Goal: Task Accomplishment & Management: Use online tool/utility

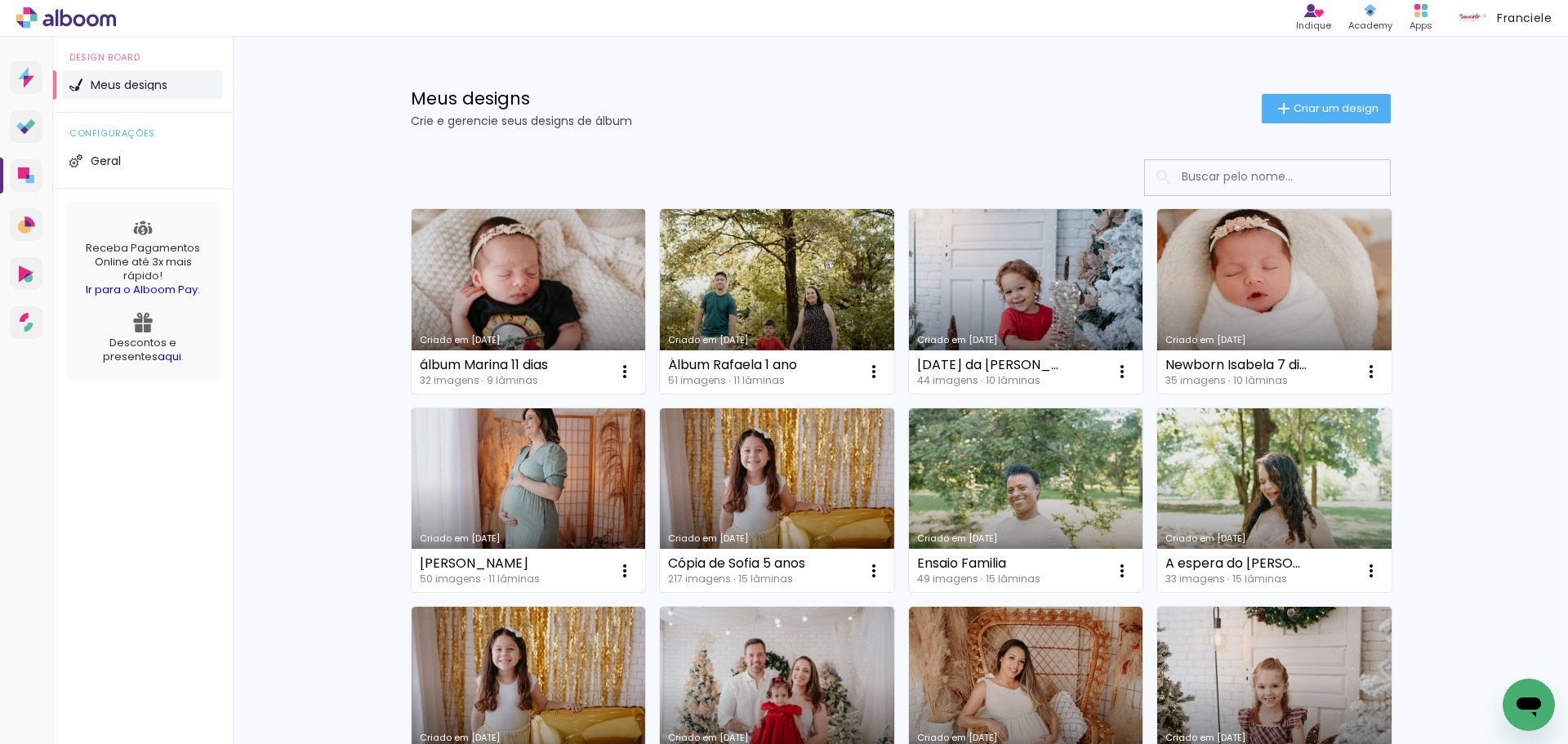
click at [540, 277] on link "Criado em [DATE]" at bounding box center [528, 302] width 234 height 185
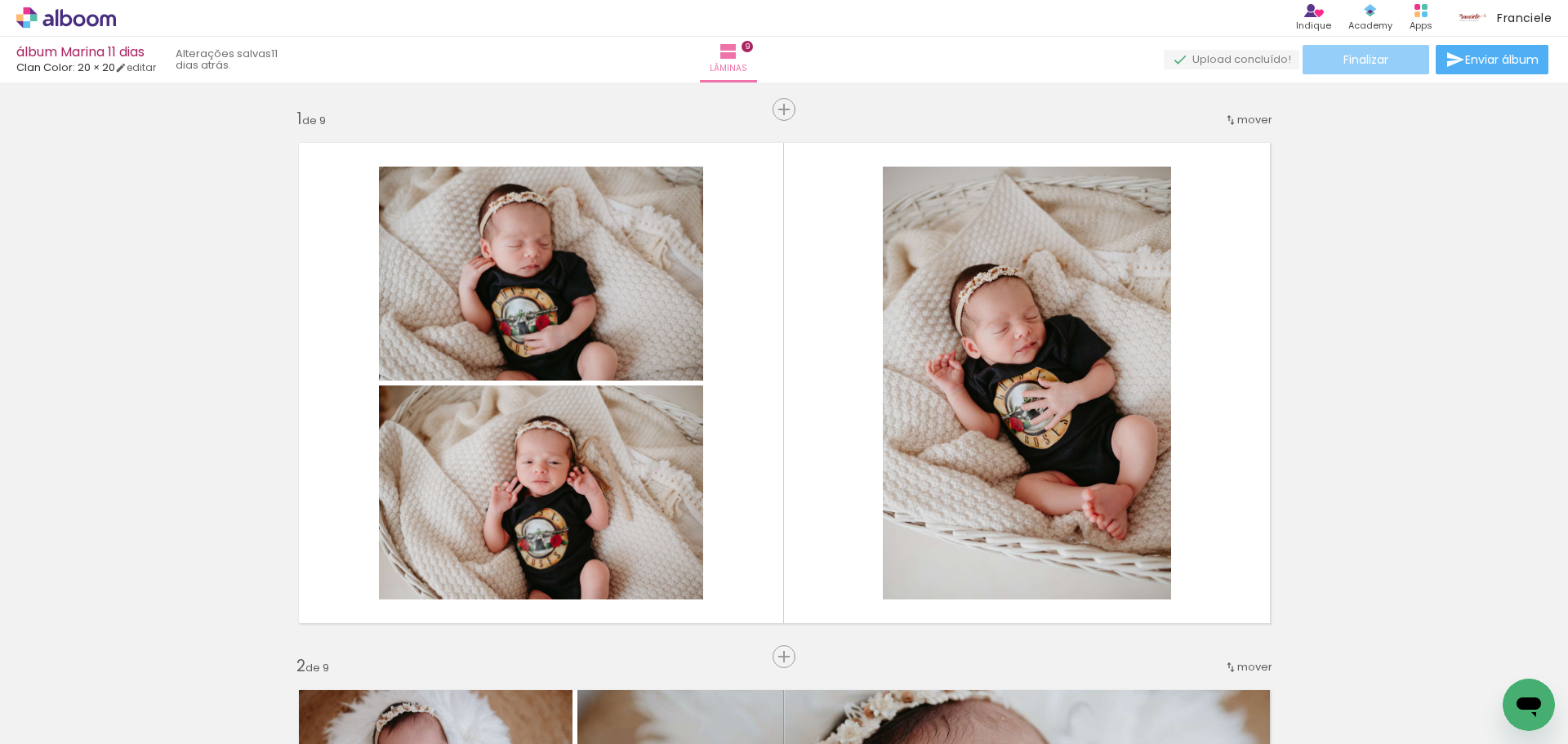
click at [1374, 69] on paper-button "Finalizar" at bounding box center [1366, 59] width 126 height 29
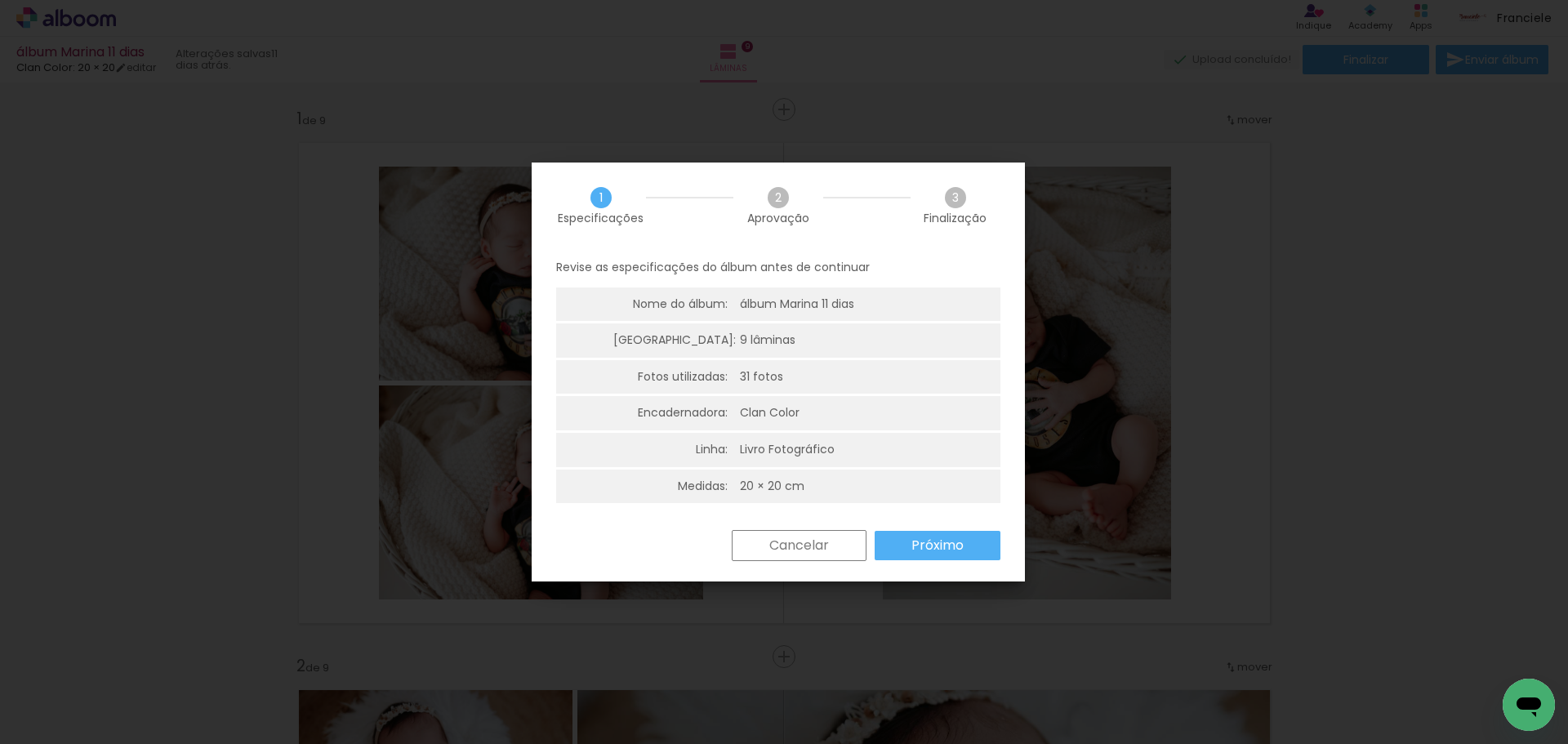
click at [0, 0] on slot "Próximo" at bounding box center [0, 0] width 0 height 0
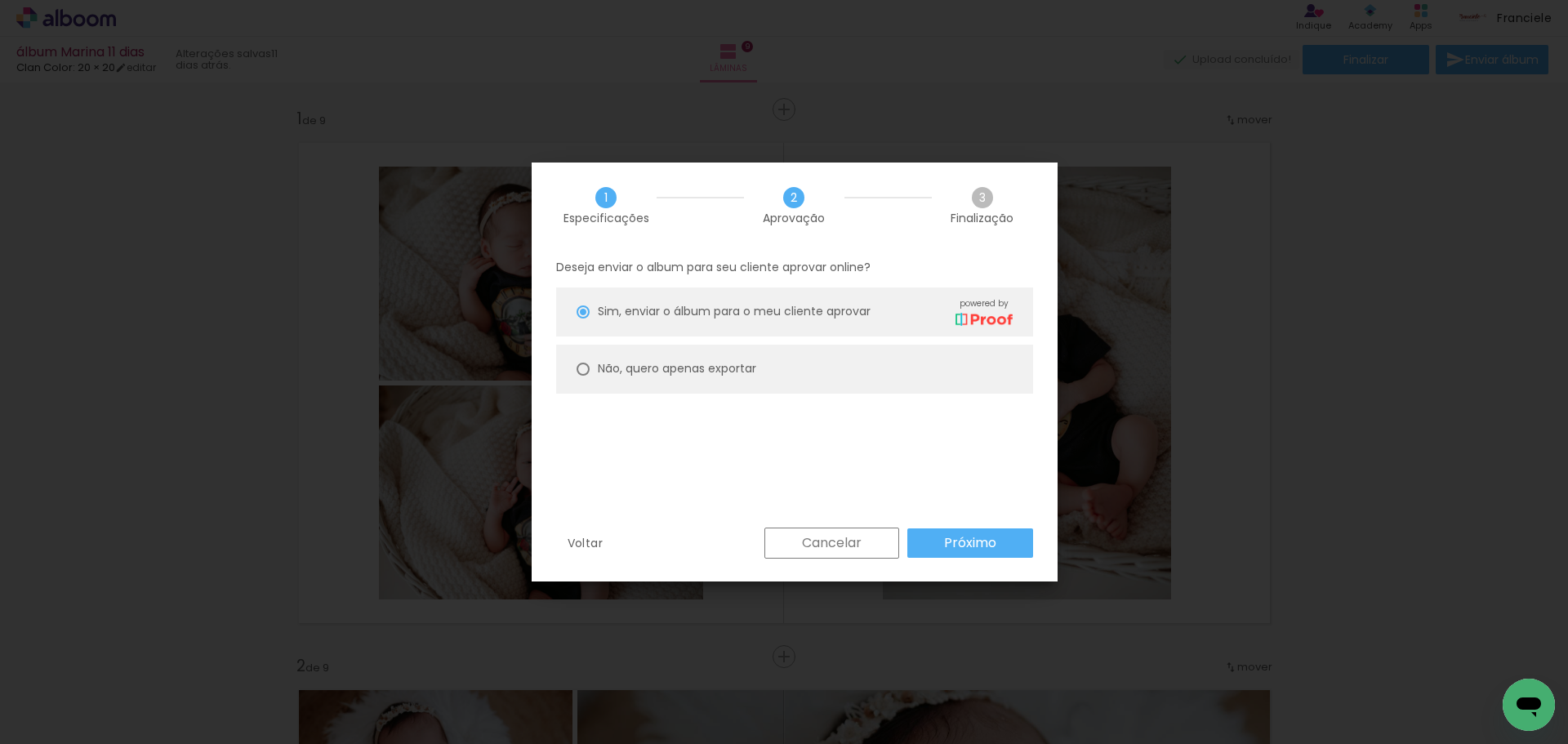
click at [710, 378] on paper-radio-button "Não, quero apenas exportar" at bounding box center [794, 369] width 477 height 49
type paper-radio-button "on"
click at [1014, 550] on paper-button "Próximo" at bounding box center [970, 543] width 125 height 29
type input "Alta, 300 DPI"
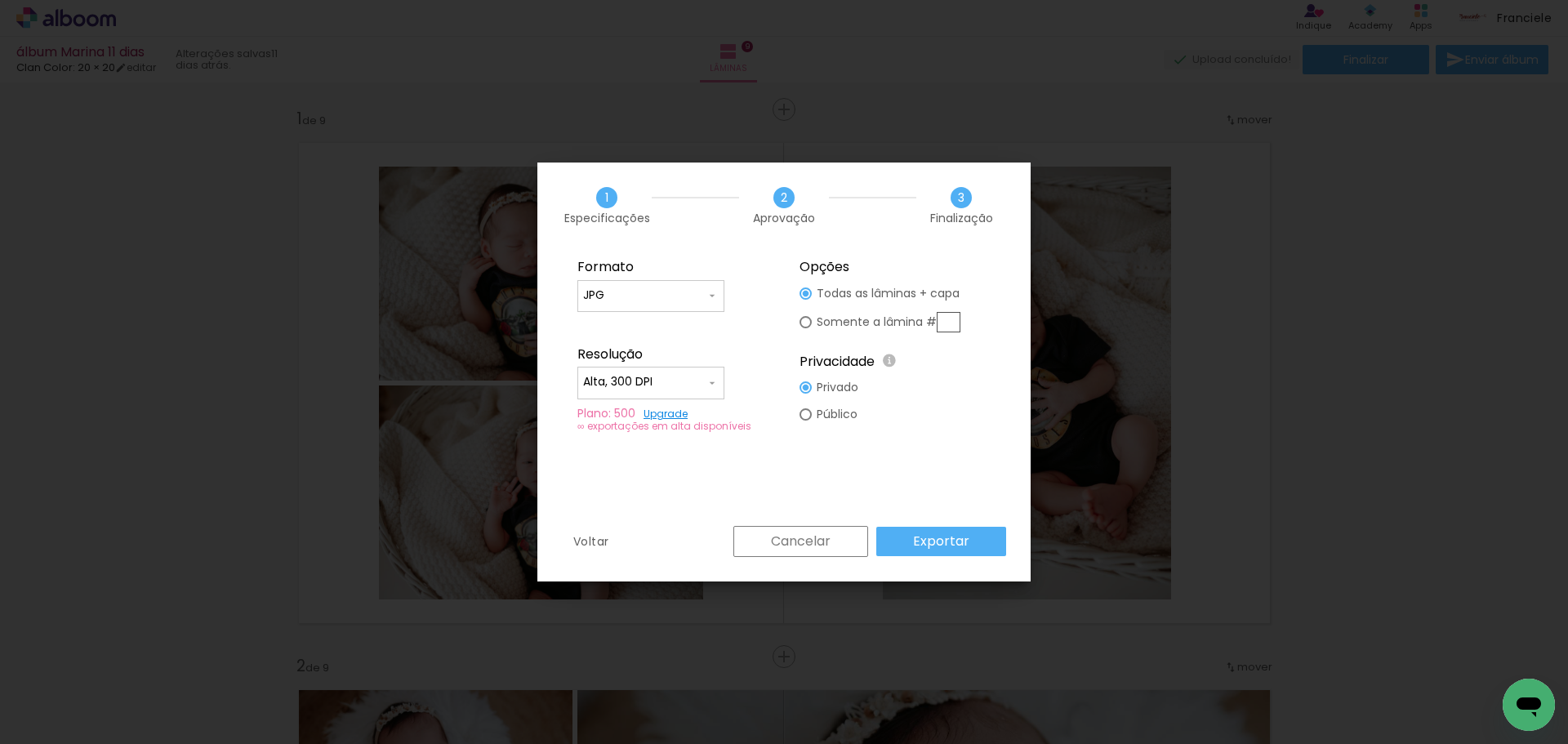
click at [806, 322] on div at bounding box center [805, 322] width 12 height 12
type paper-radio-button "on"
click at [806, 322] on div at bounding box center [806, 322] width 7 height 7
click at [806, 297] on div at bounding box center [805, 293] width 12 height 12
type paper-radio-button "on"
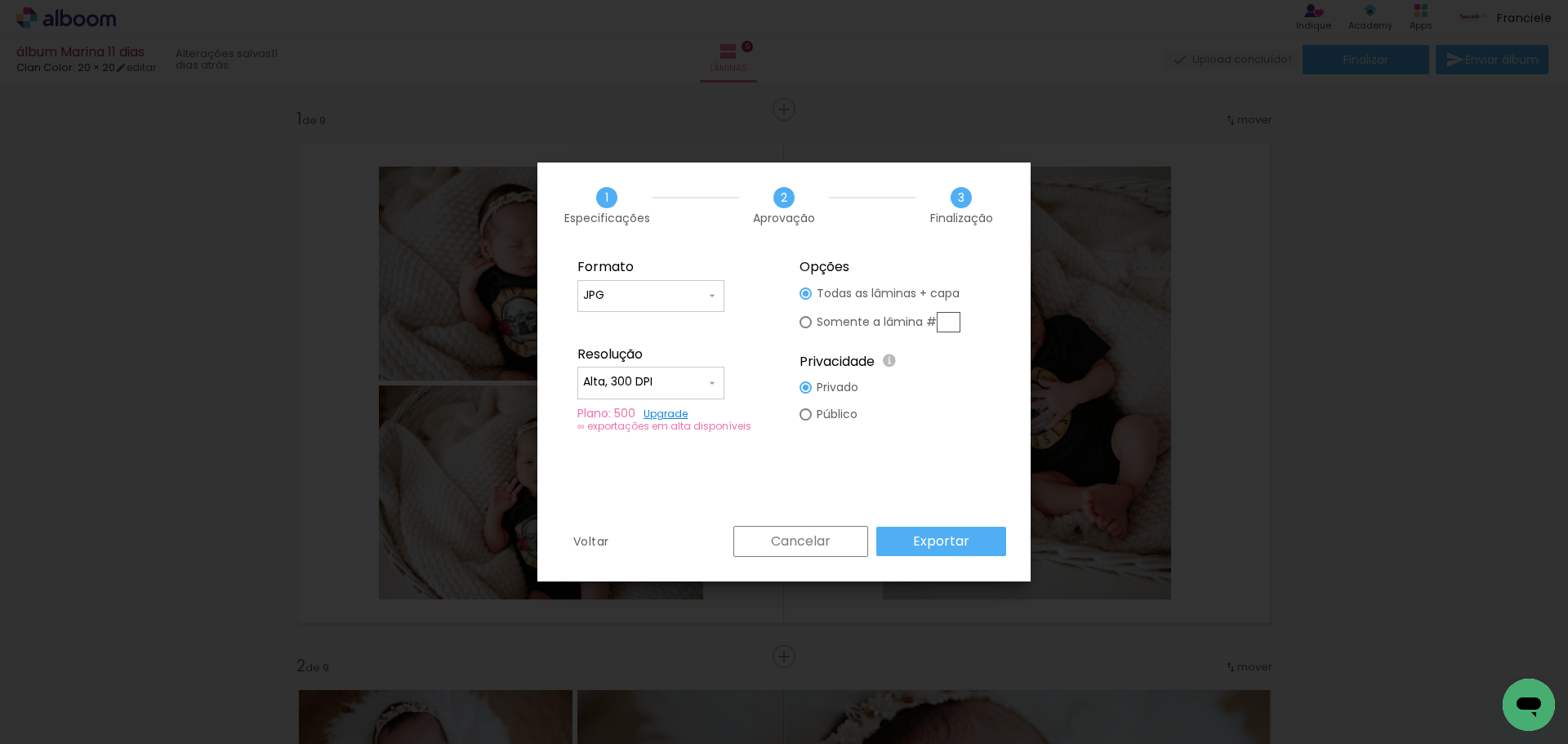
click at [0, 0] on slot "Exportar" at bounding box center [0, 0] width 0 height 0
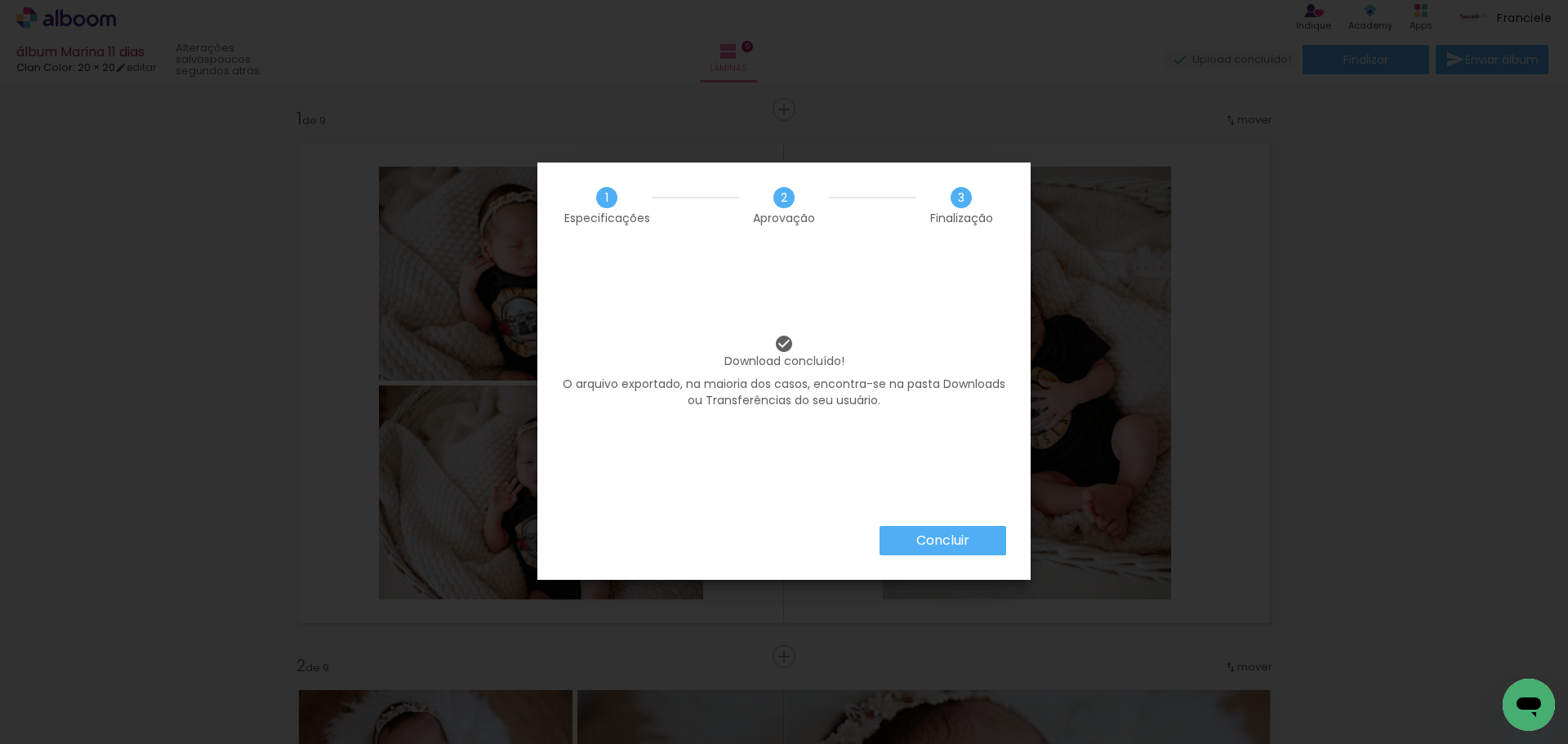
click at [986, 538] on paper-button "Concluir" at bounding box center [942, 540] width 126 height 29
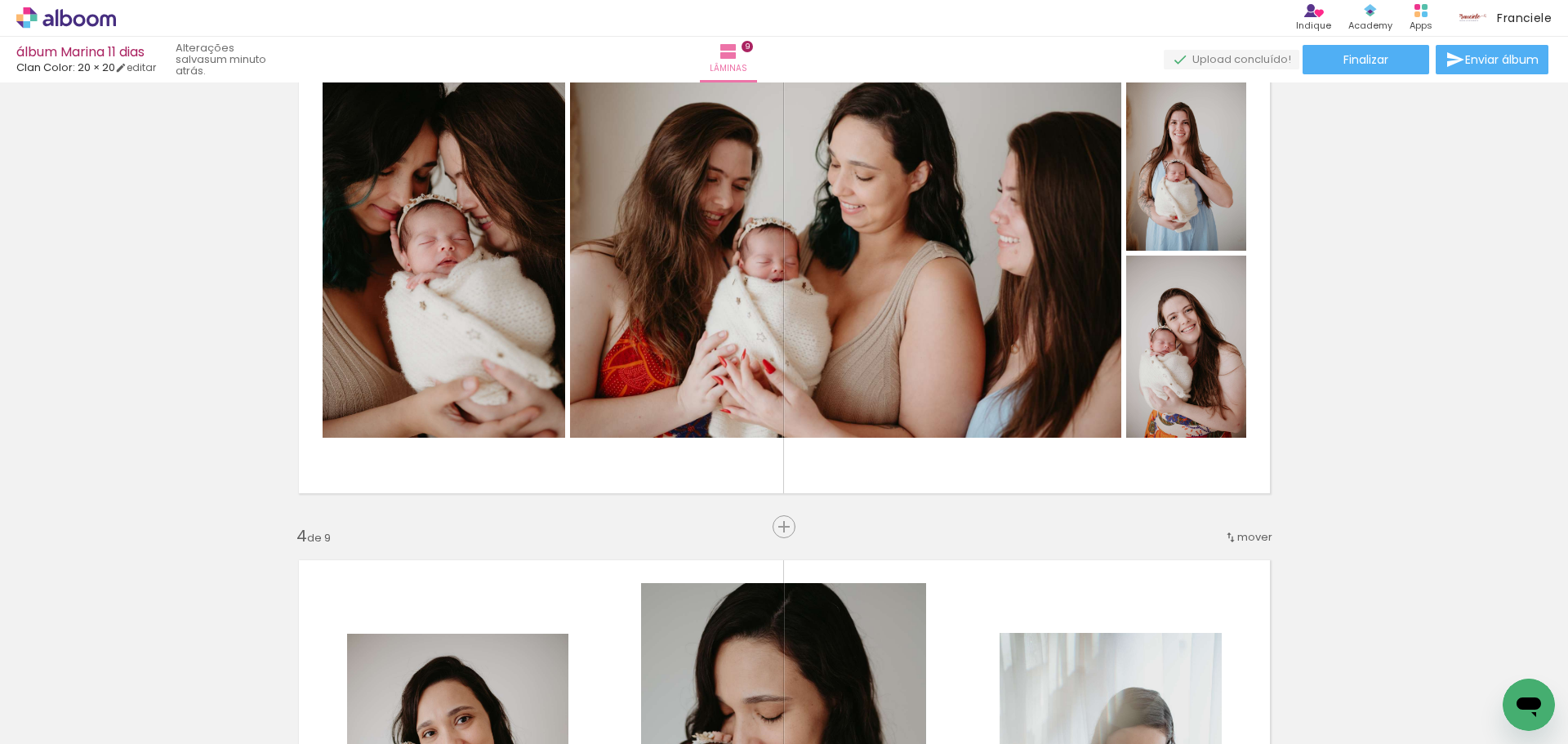
scroll to position [1225, 0]
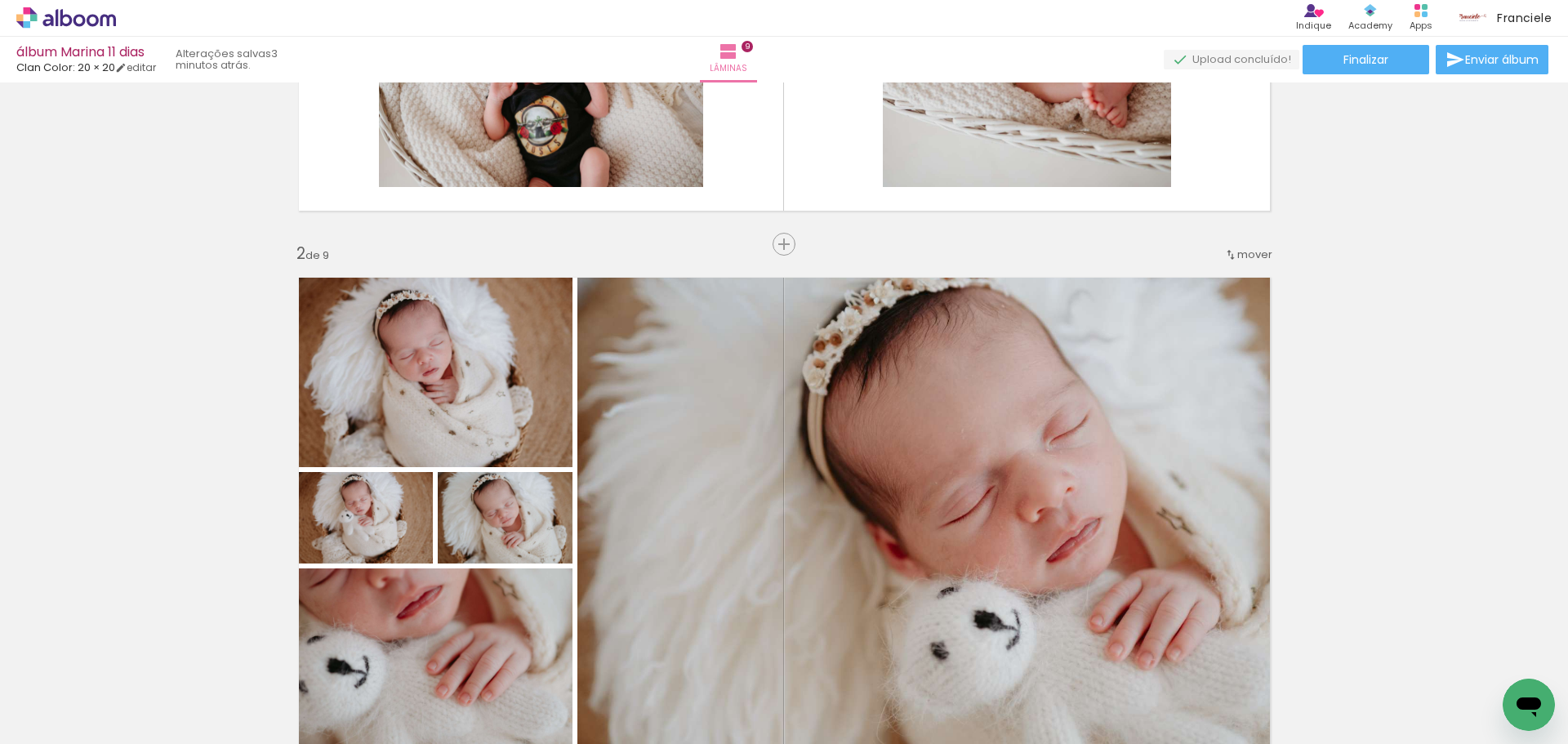
scroll to position [403, 0]
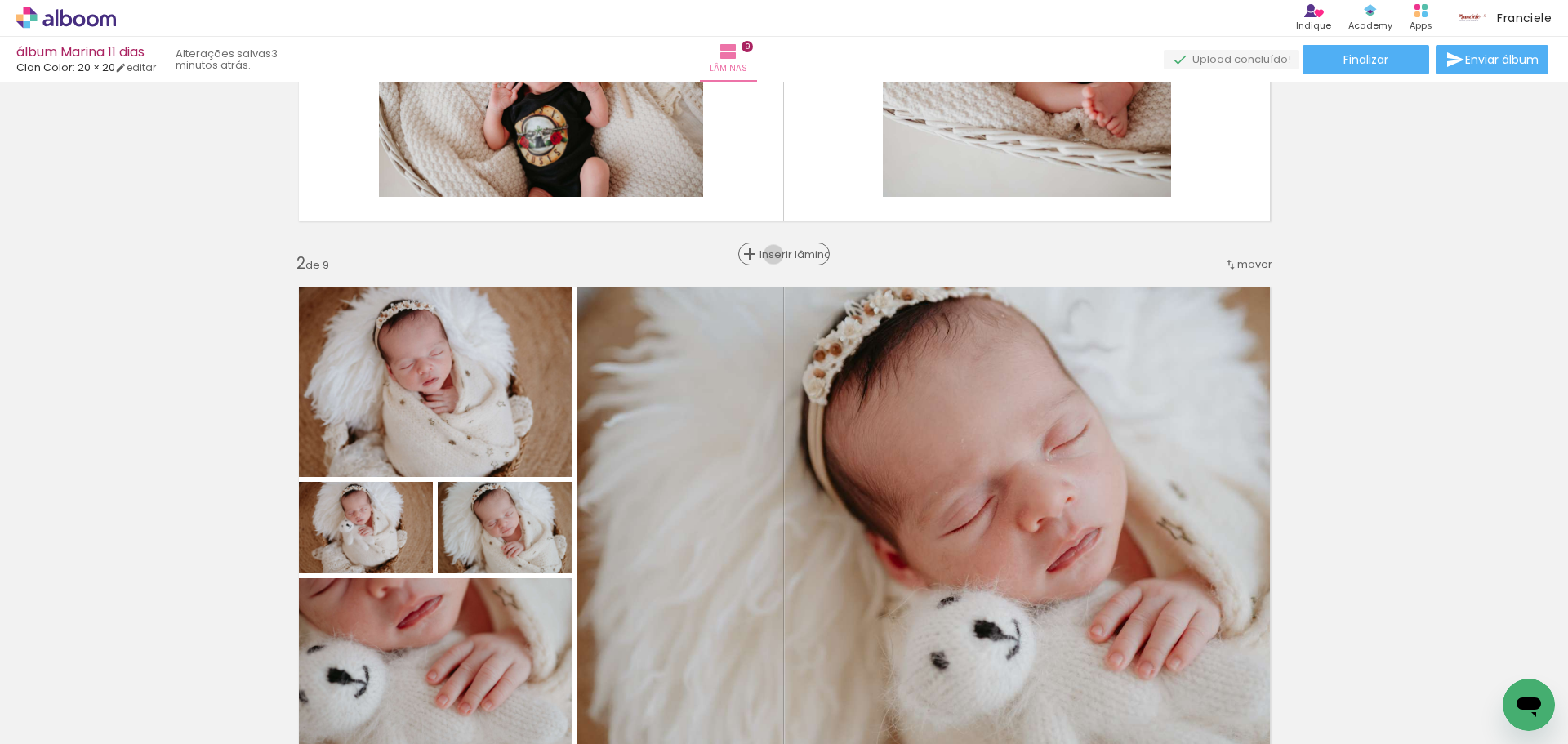
click at [785, 255] on span "Inserir lâmina" at bounding box center [791, 254] width 64 height 11
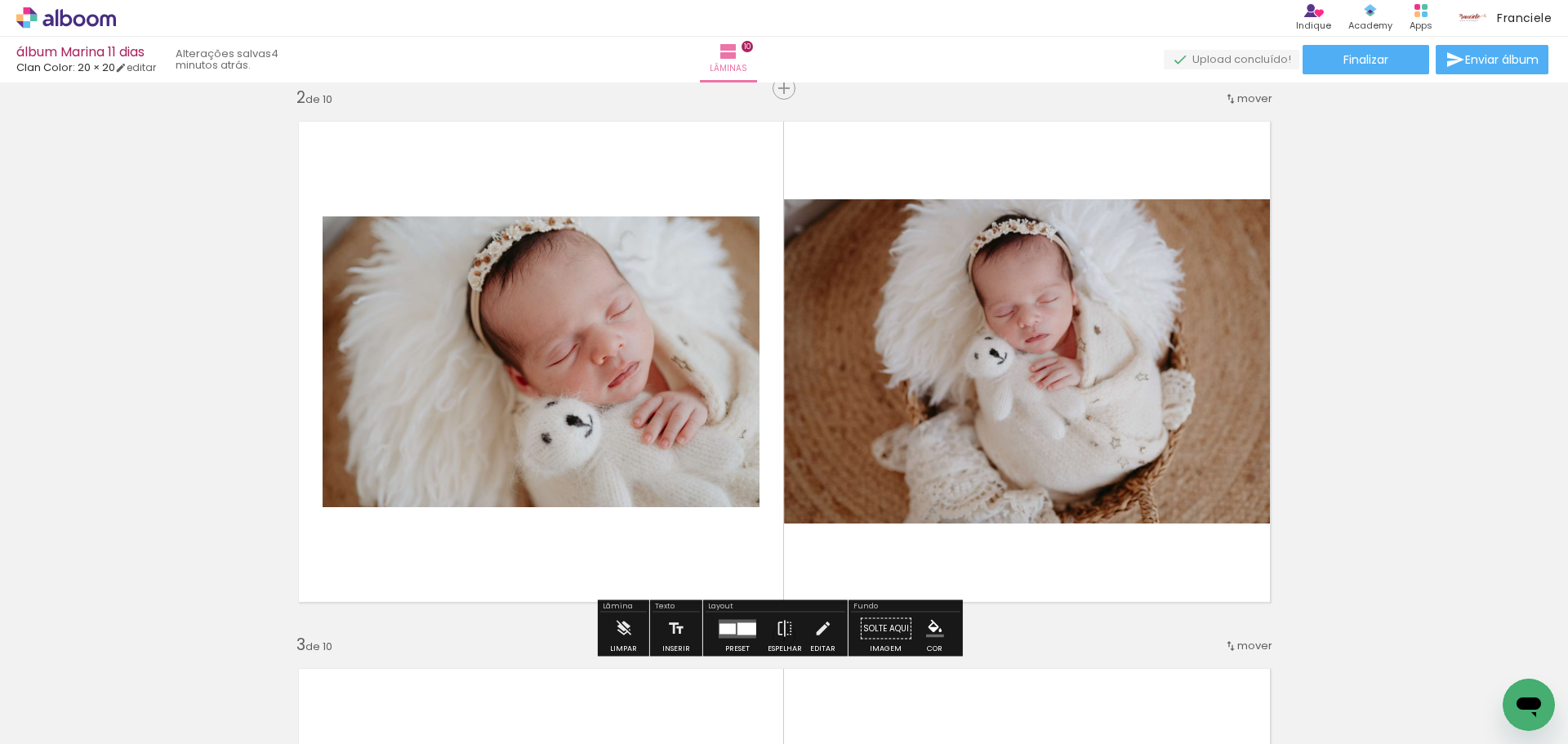
scroll to position [0, 1497]
click at [731, 625] on div at bounding box center [728, 628] width 17 height 11
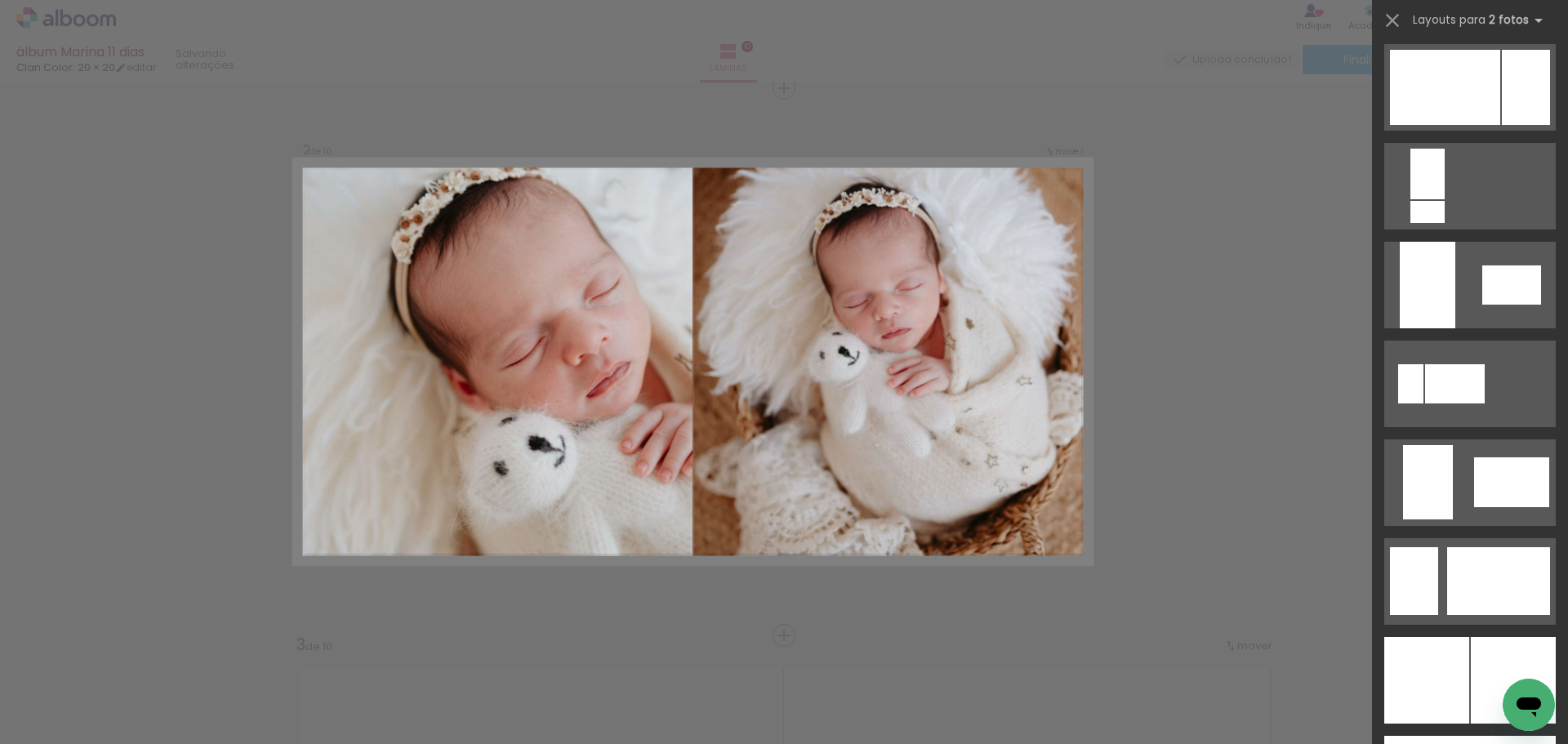
scroll to position [3956, 0]
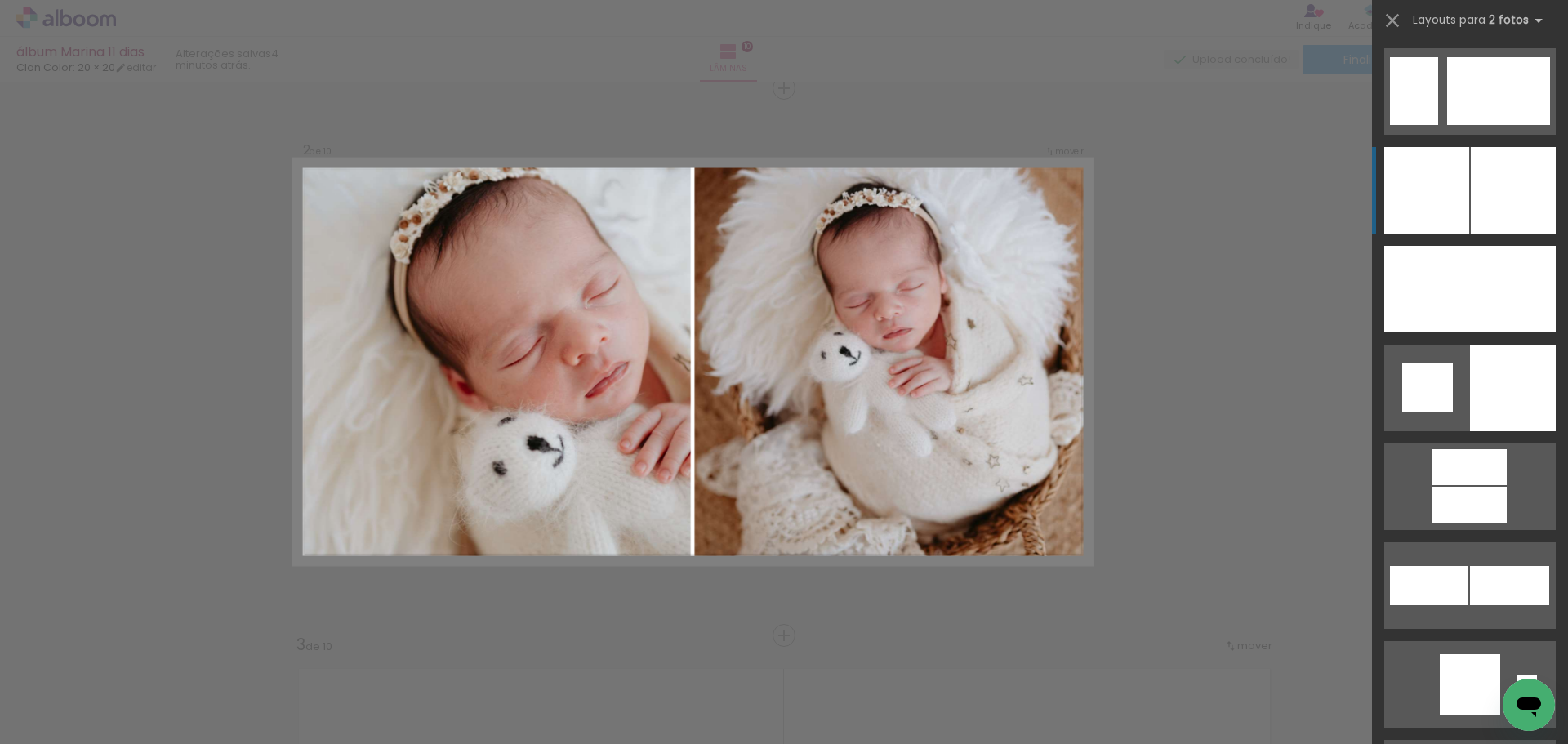
click at [1471, 216] on div at bounding box center [1513, 190] width 85 height 86
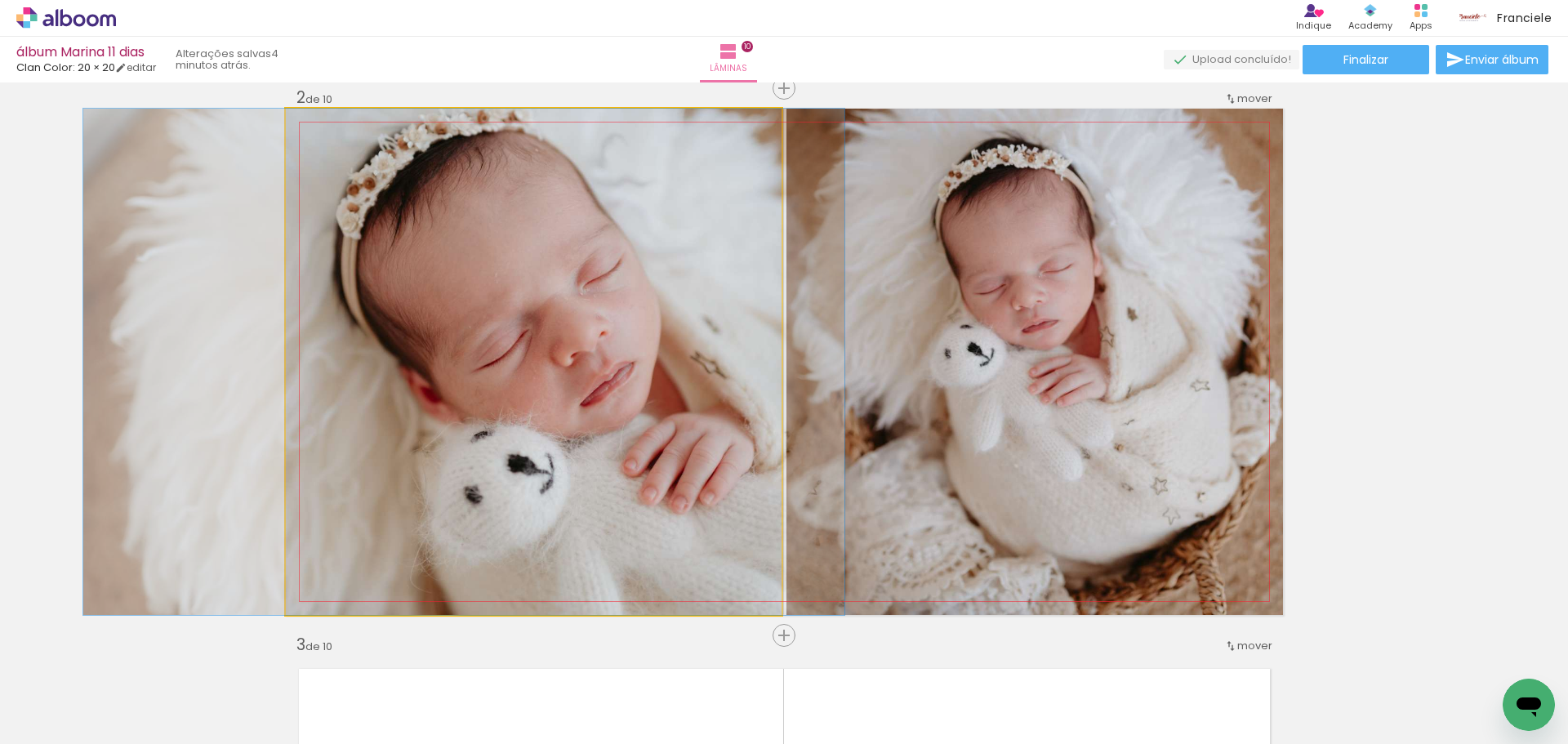
drag, startPoint x: 622, startPoint y: 387, endPoint x: 552, endPoint y: 383, distance: 70.1
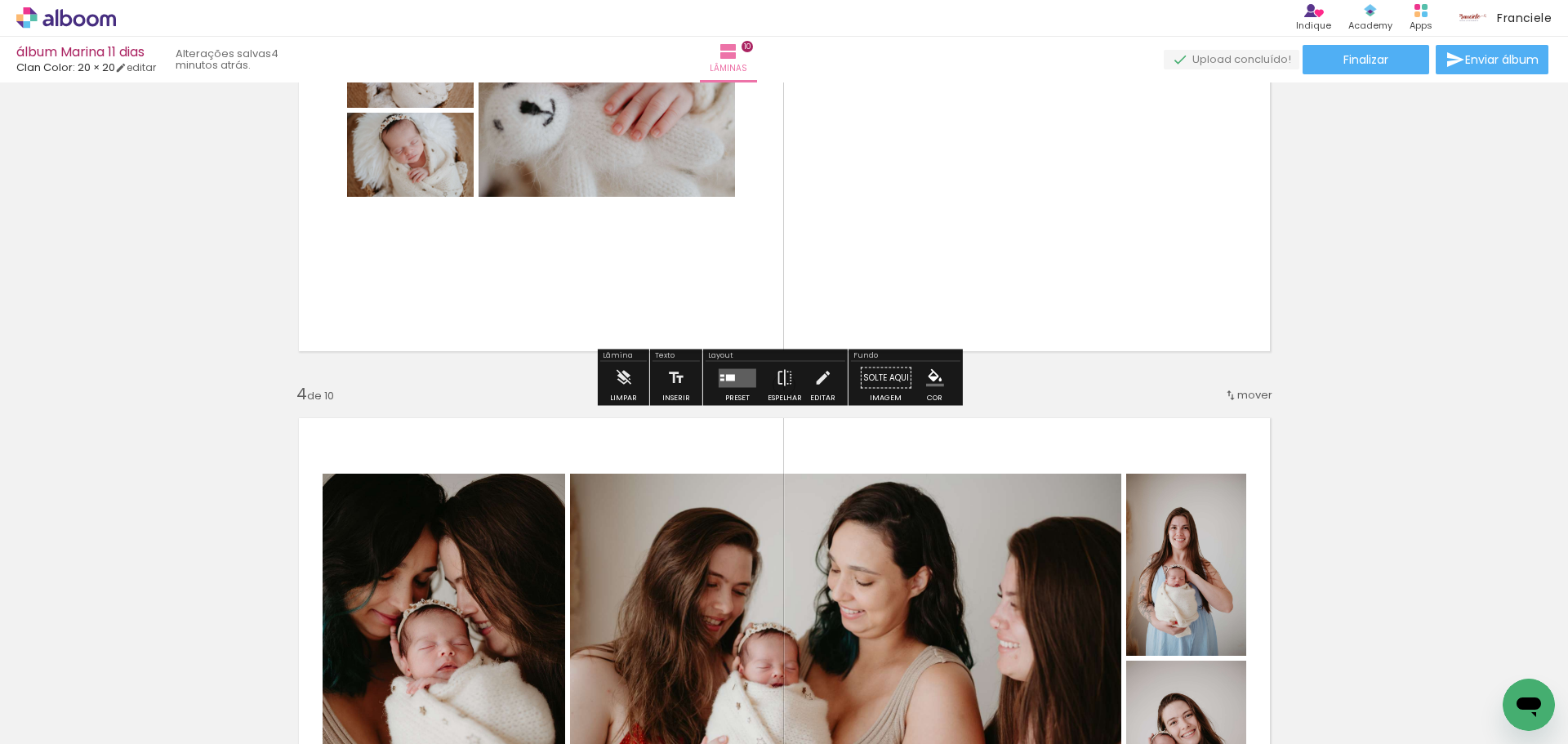
scroll to position [1386, 0]
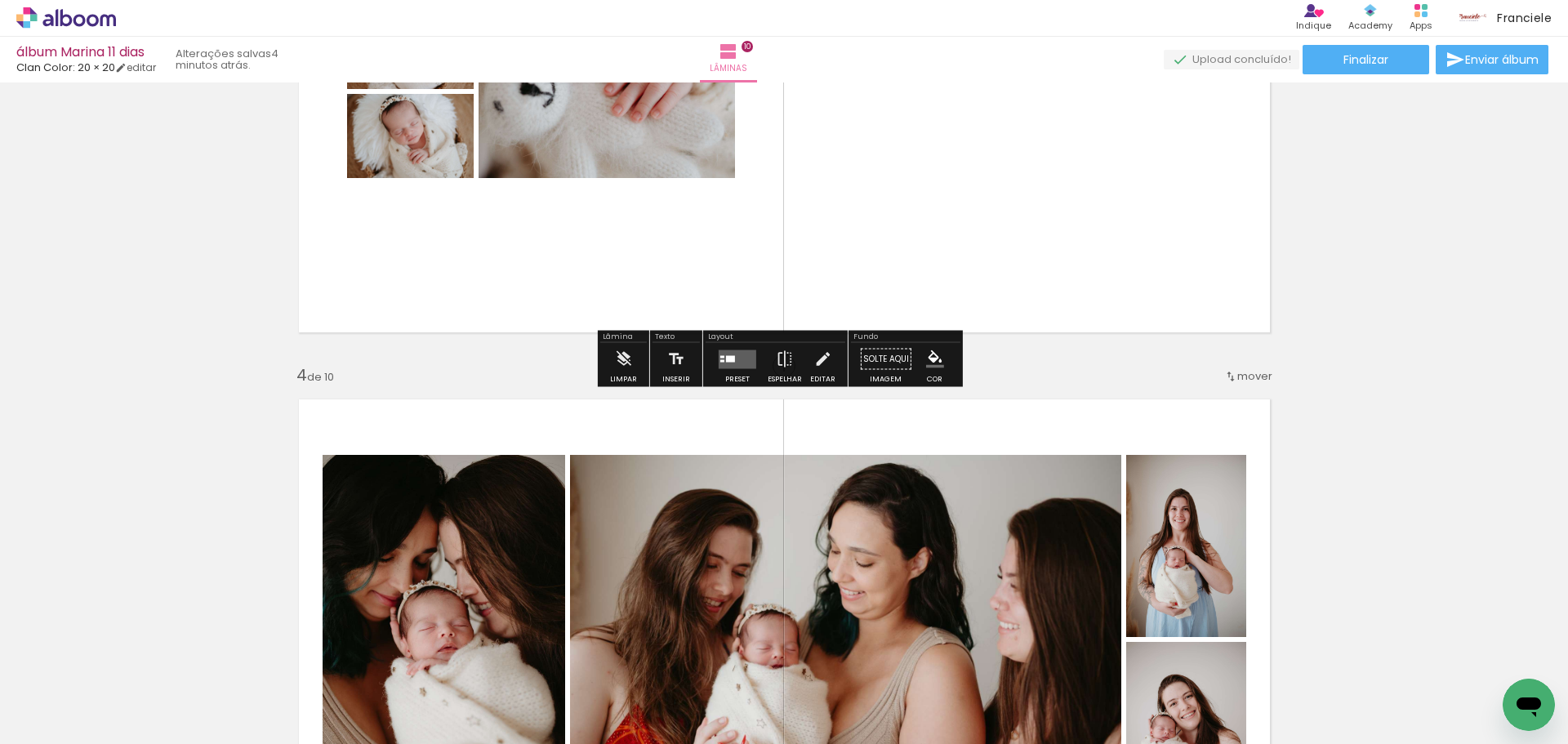
click at [731, 358] on div at bounding box center [730, 359] width 9 height 7
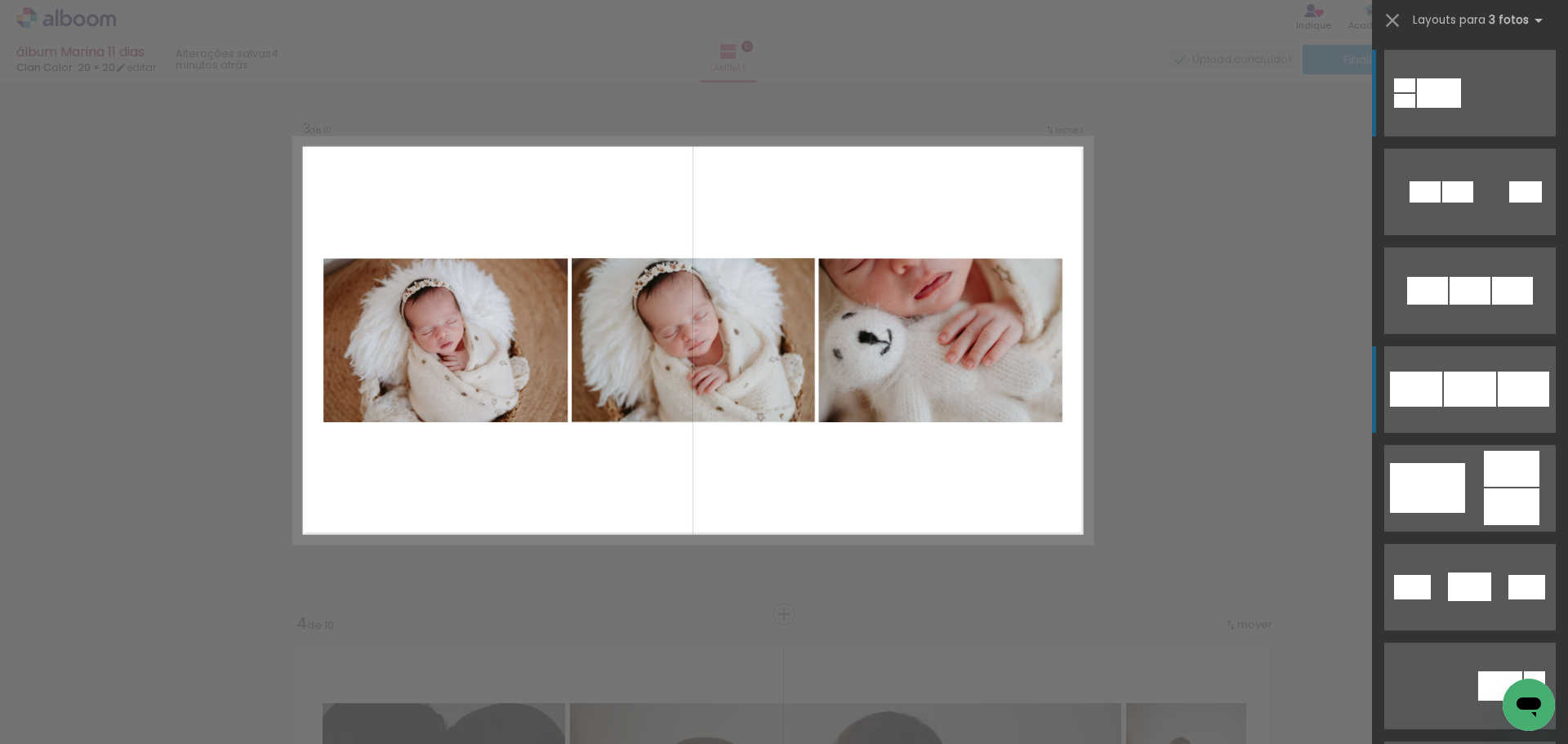
scroll to position [1116, 0]
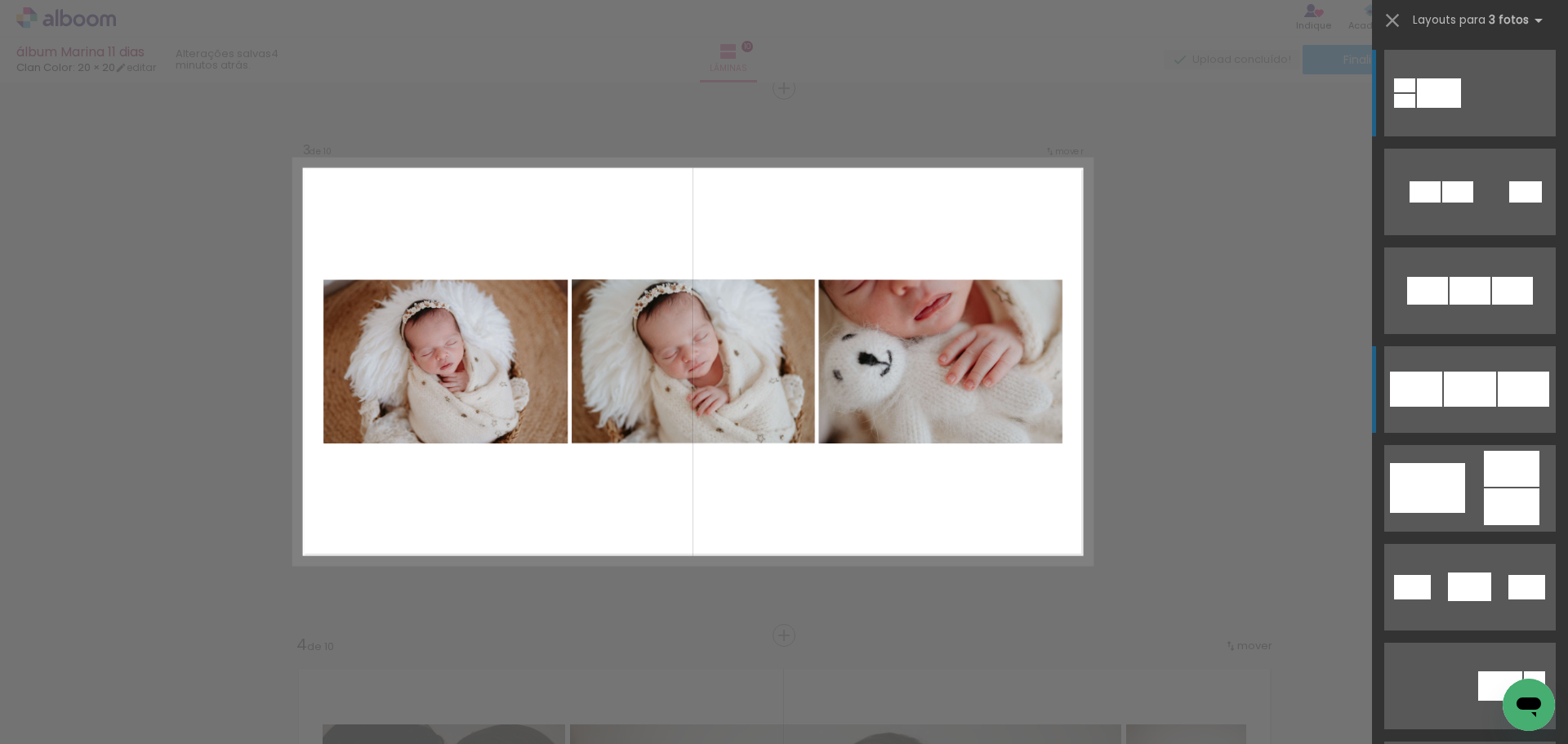
click at [1507, 389] on div at bounding box center [1523, 389] width 52 height 35
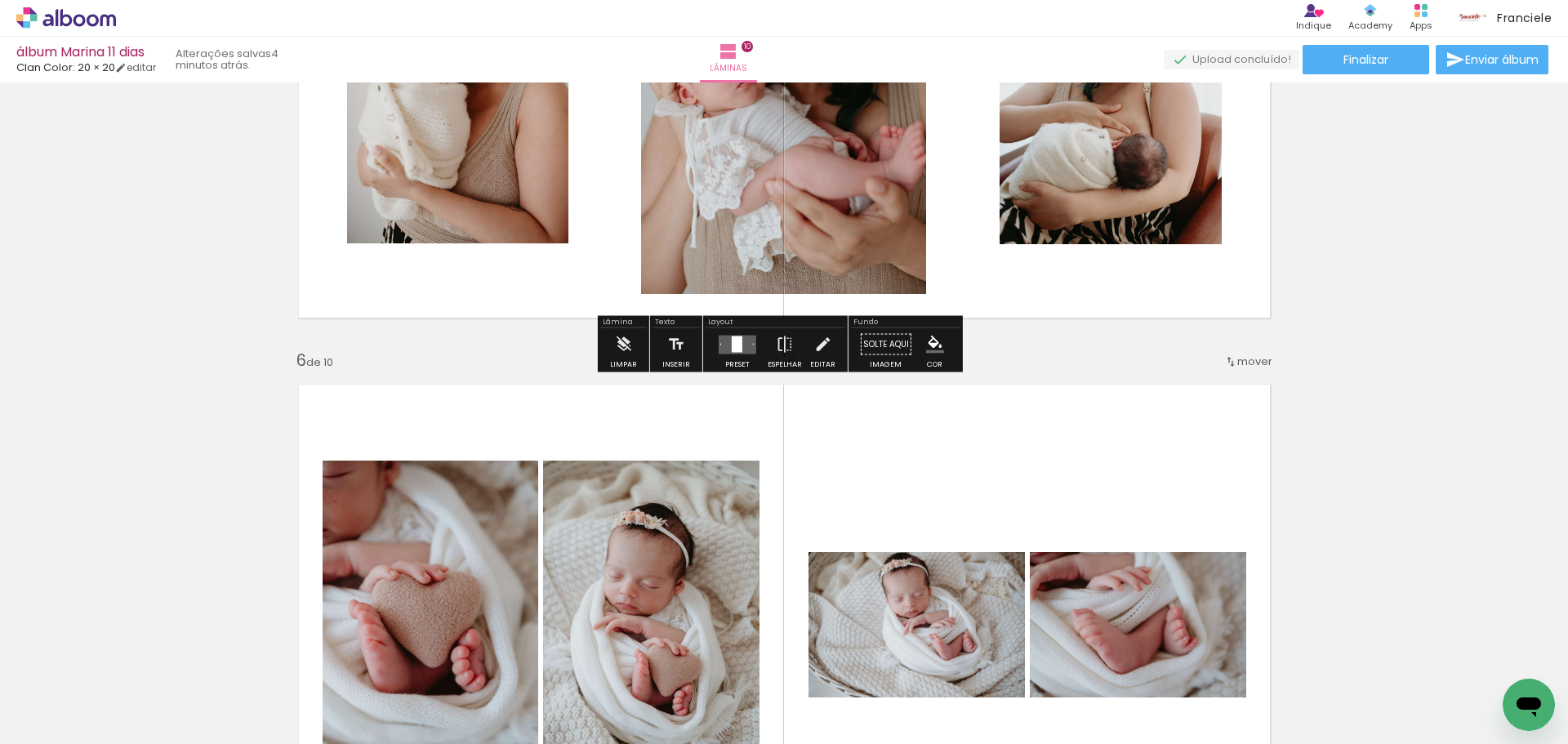
scroll to position [2505, 0]
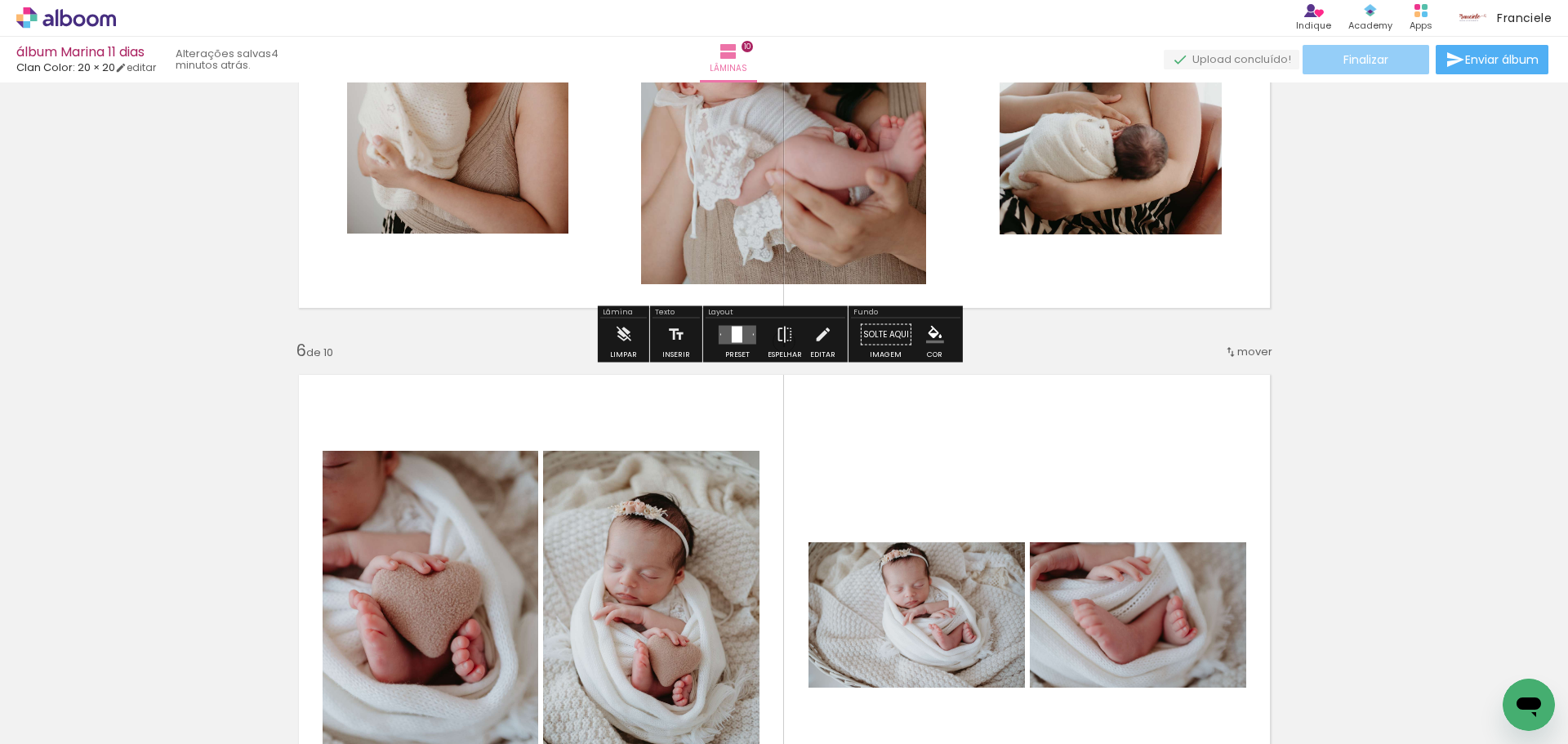
click at [1384, 65] on paper-button "Finalizar" at bounding box center [1366, 59] width 126 height 29
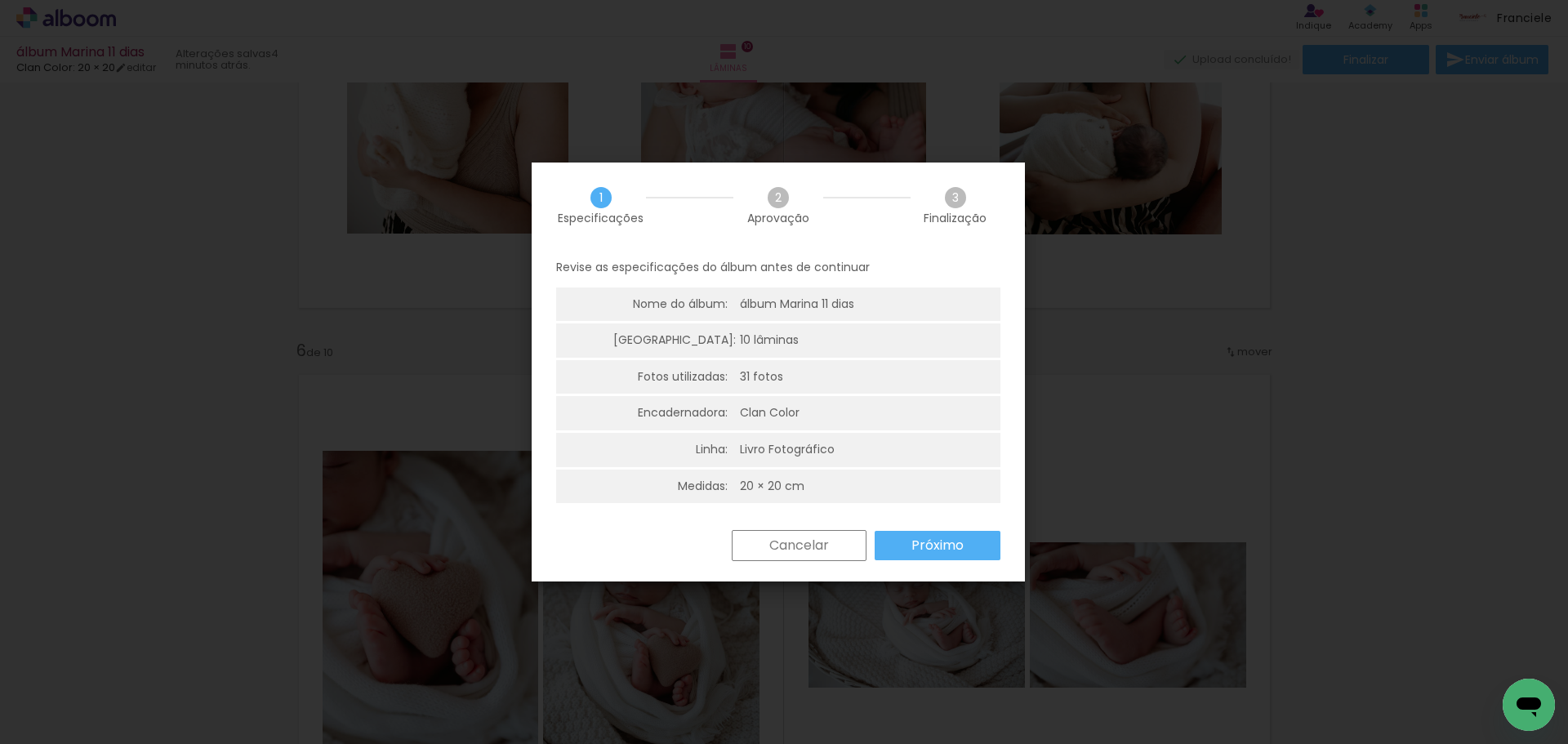
click at [0, 0] on slot "Próximo" at bounding box center [0, 0] width 0 height 0
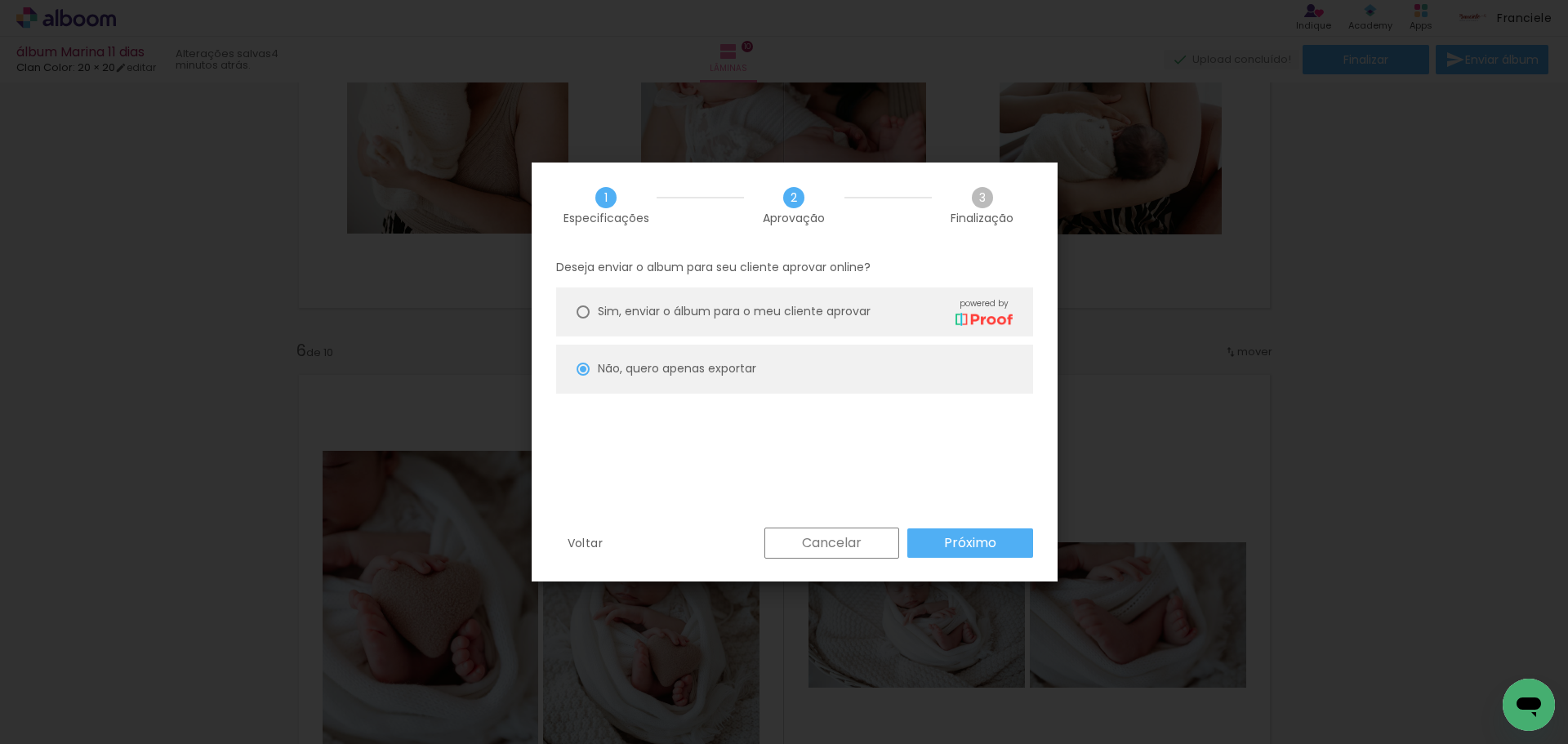
click at [1002, 541] on paper-button "Próximo" at bounding box center [970, 543] width 125 height 29
type input "Alta, 300 DPI"
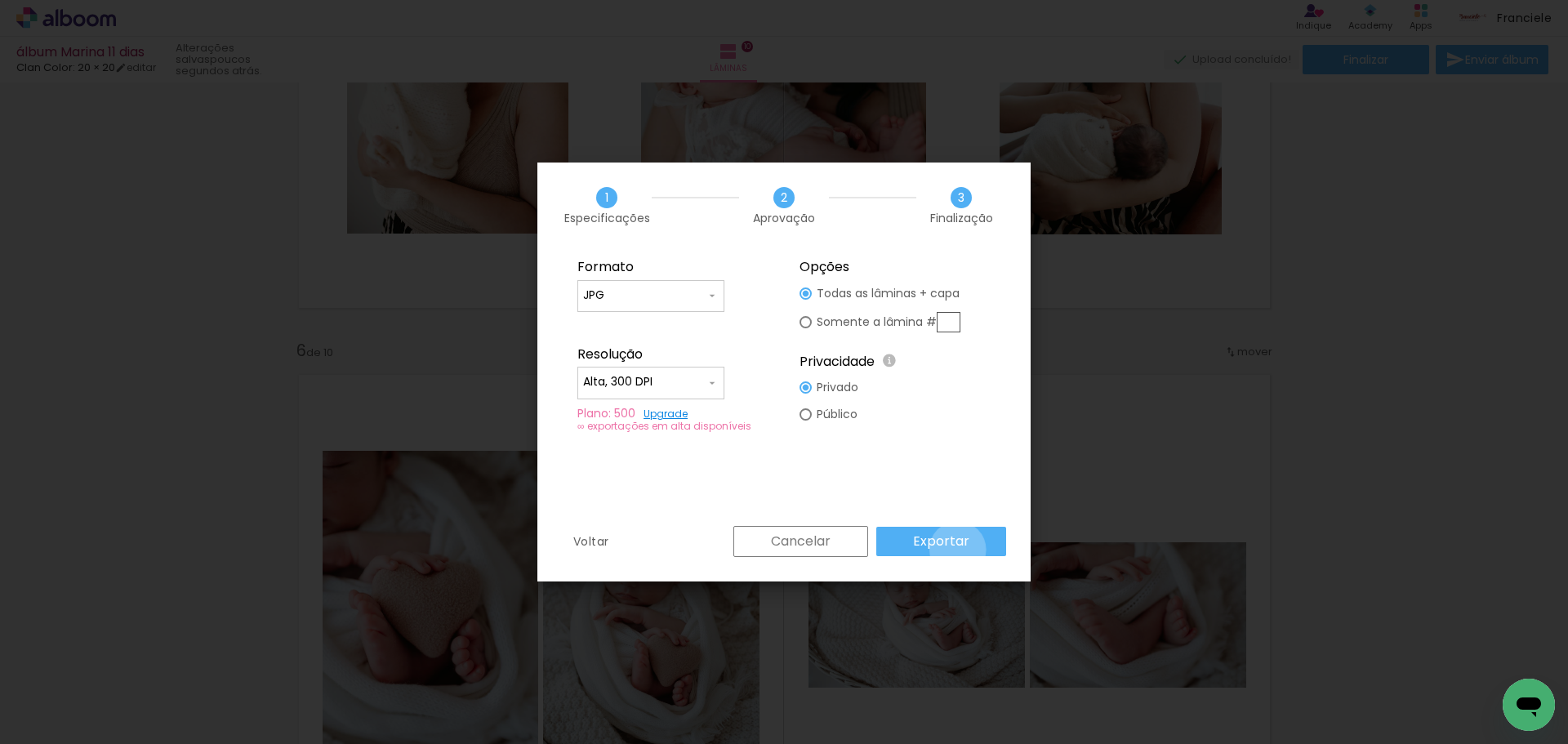
click at [0, 0] on slot "Exportar" at bounding box center [0, 0] width 0 height 0
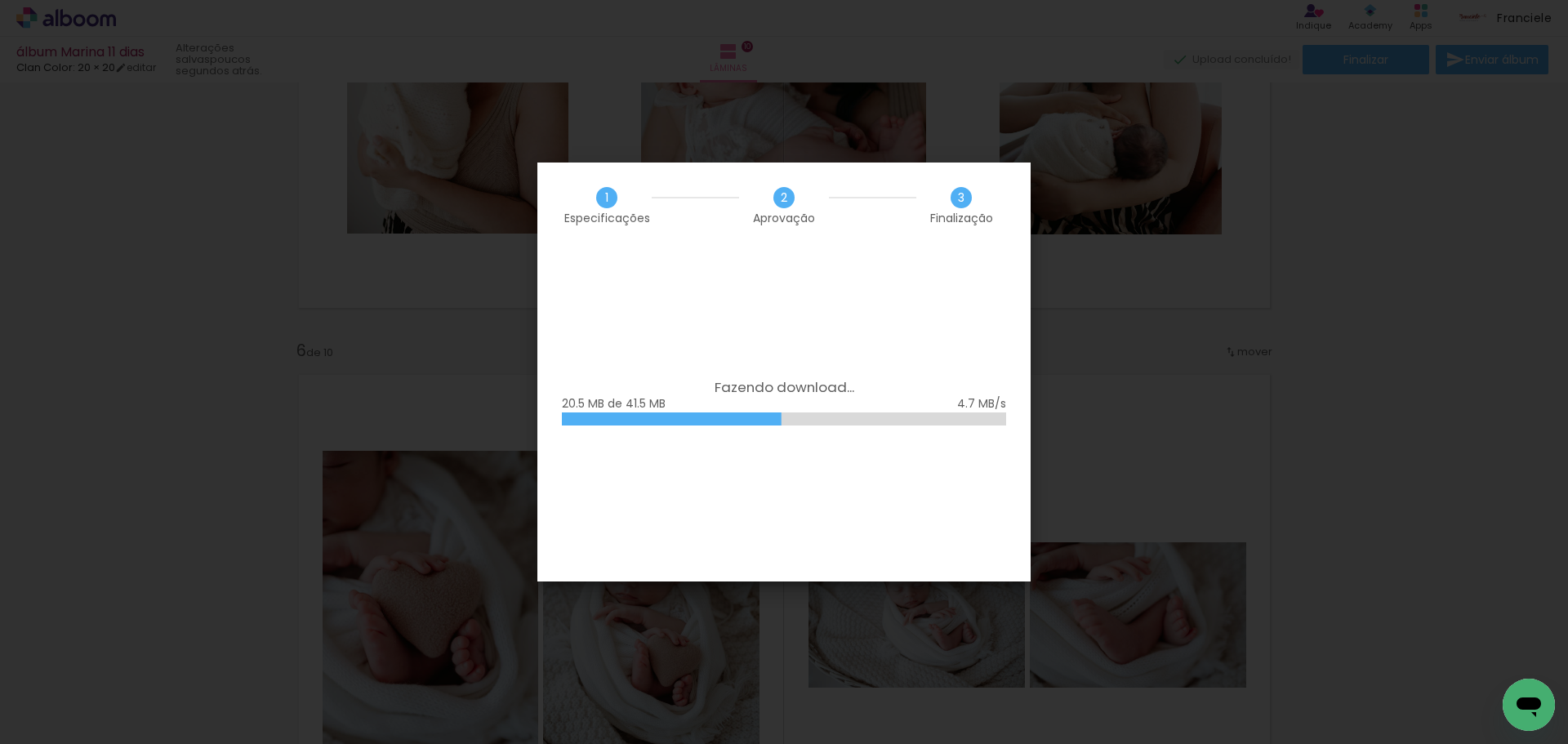
scroll to position [0, 1497]
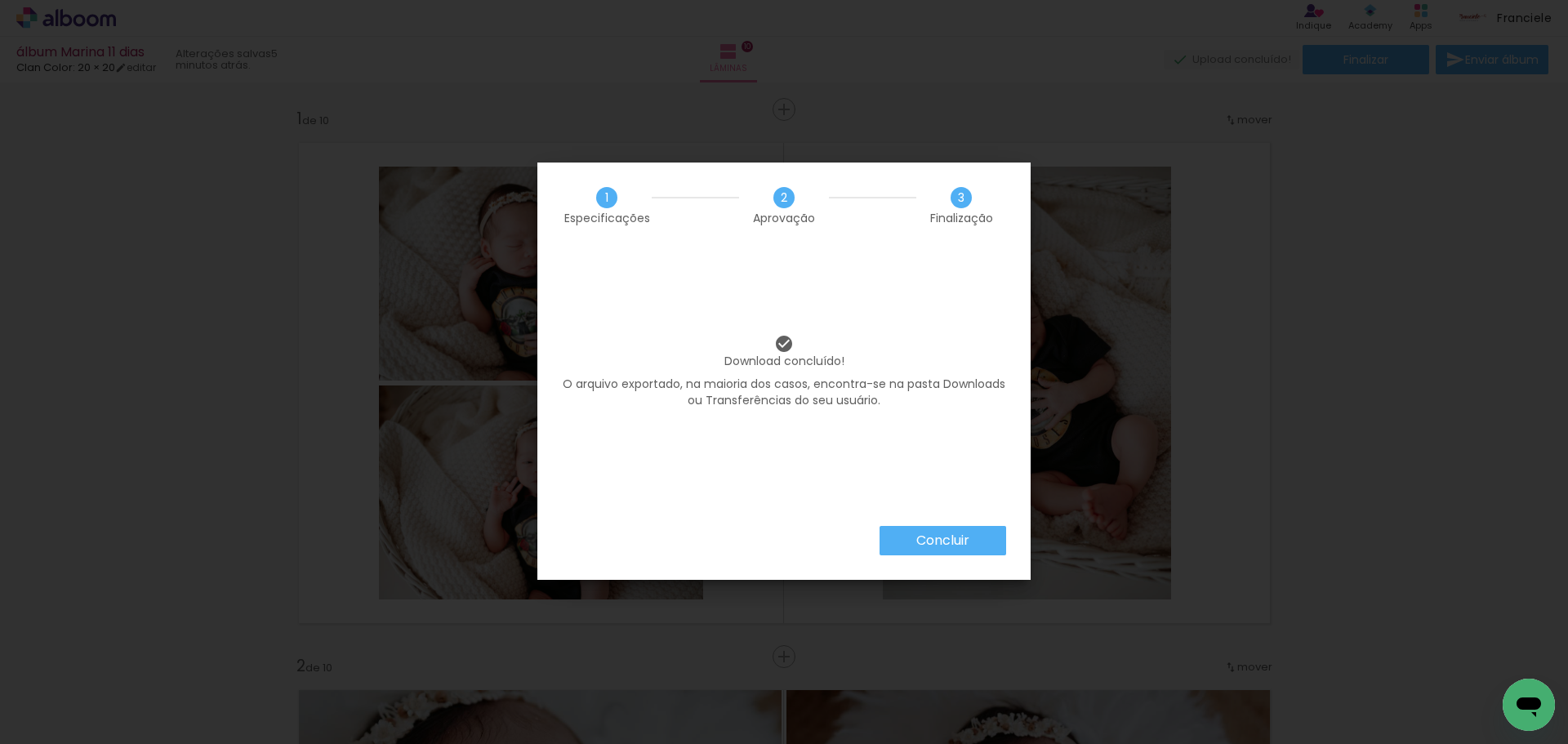
scroll to position [0, 1497]
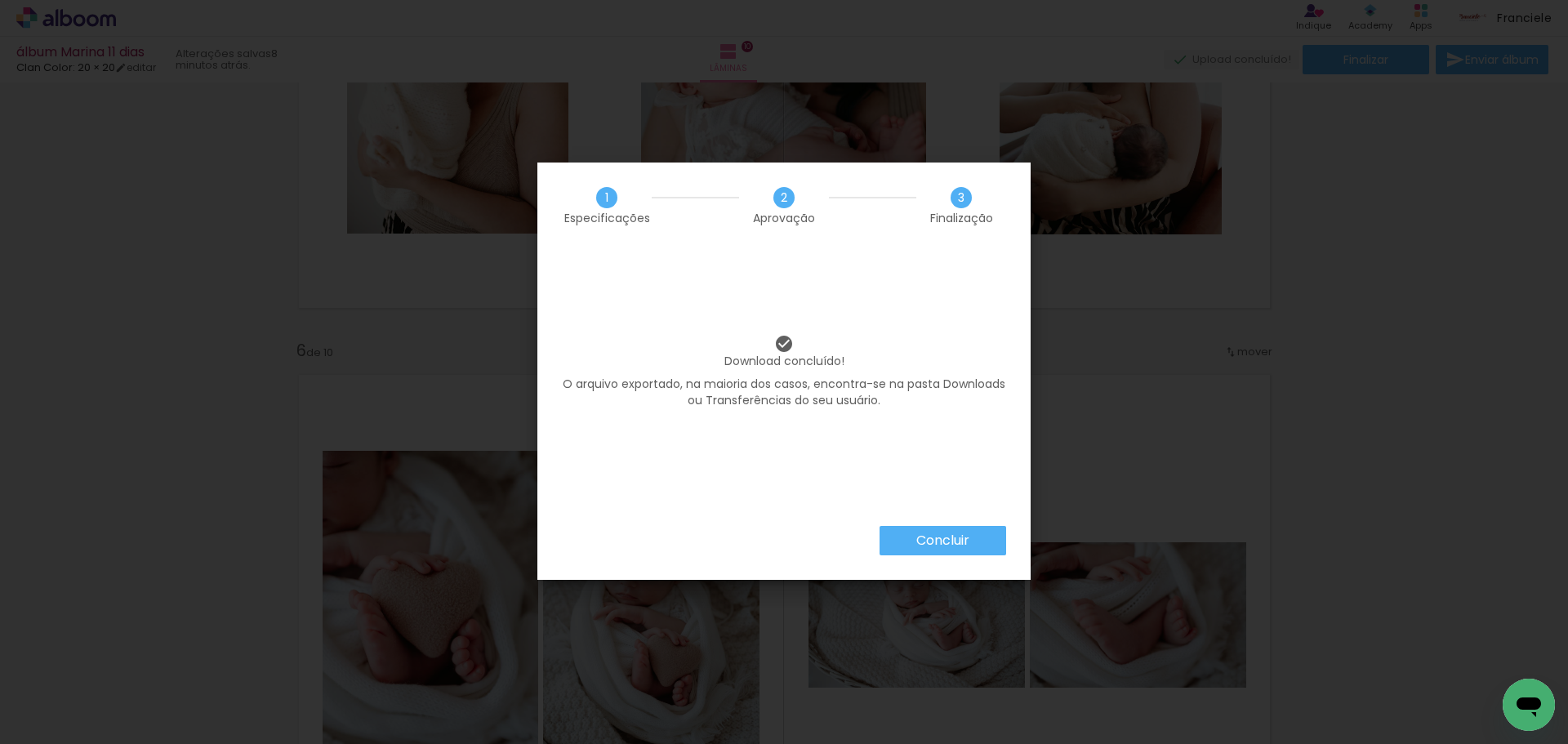
click at [910, 541] on paper-button "Concluir" at bounding box center [942, 540] width 126 height 29
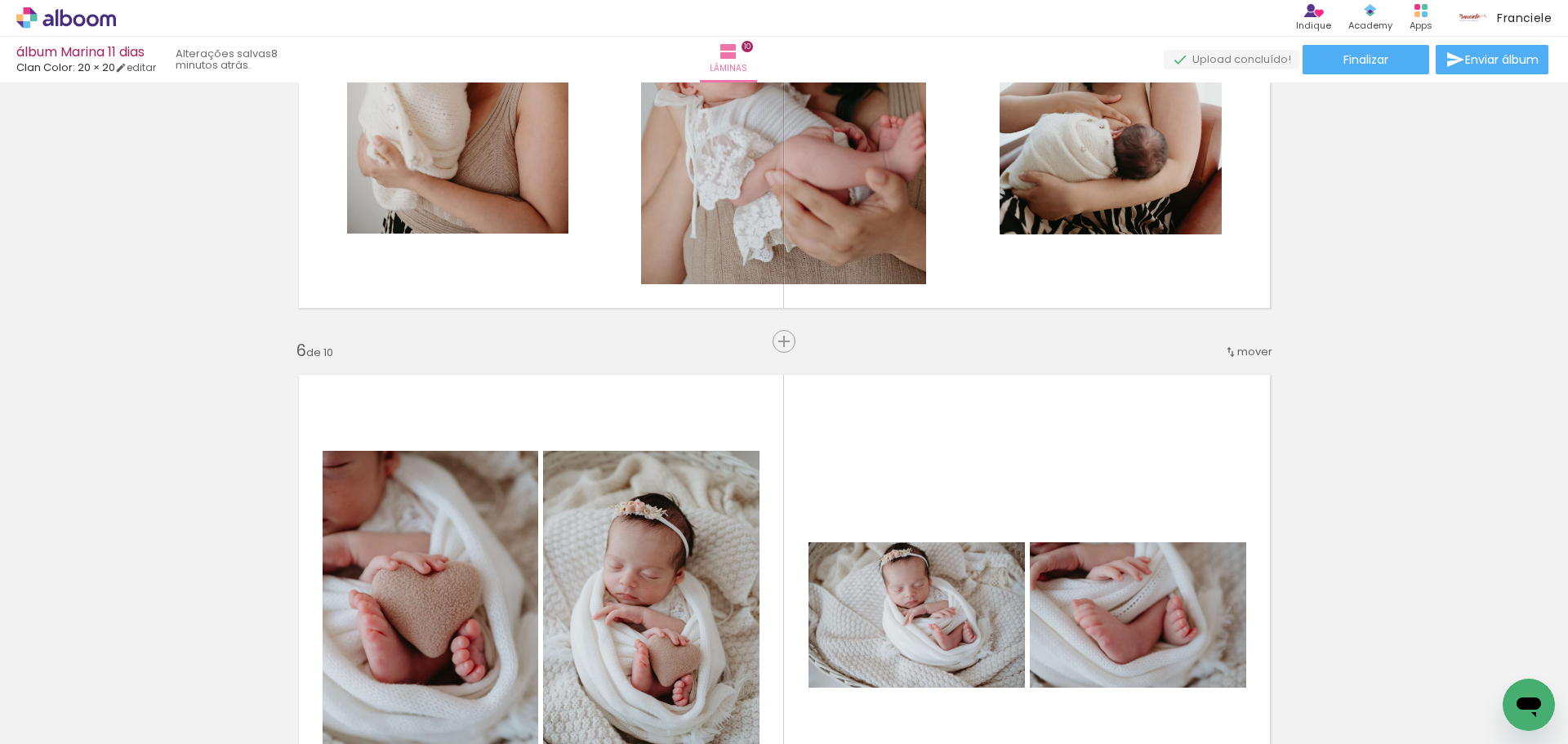
scroll to position [0, 1497]
